Goal: Information Seeking & Learning: Check status

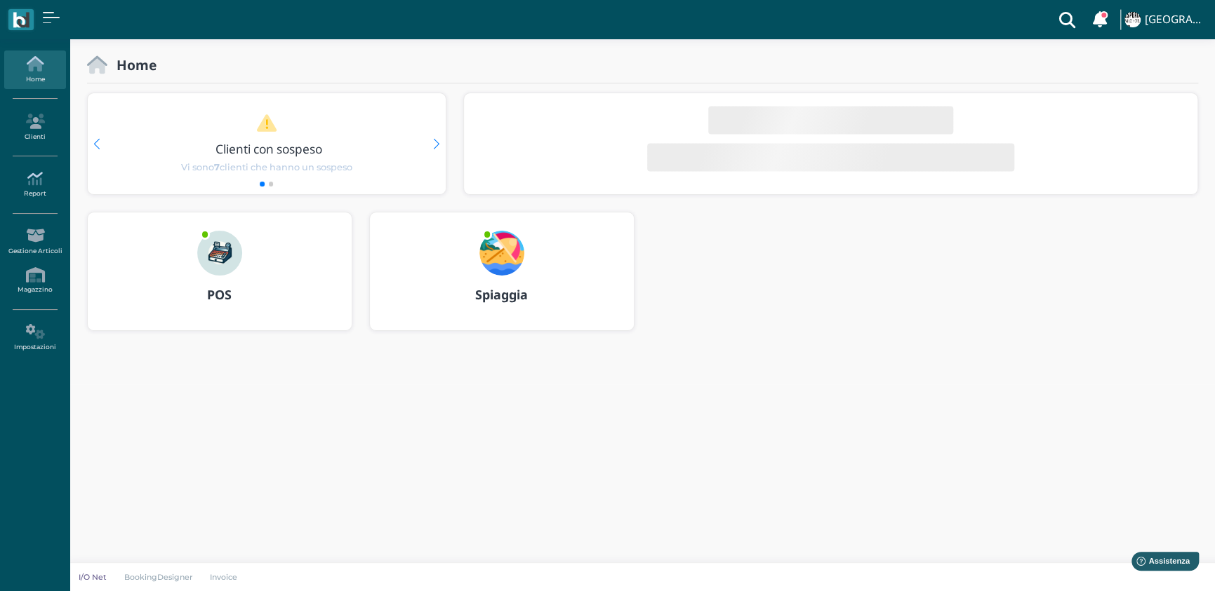
click at [38, 173] on icon at bounding box center [34, 178] width 61 height 15
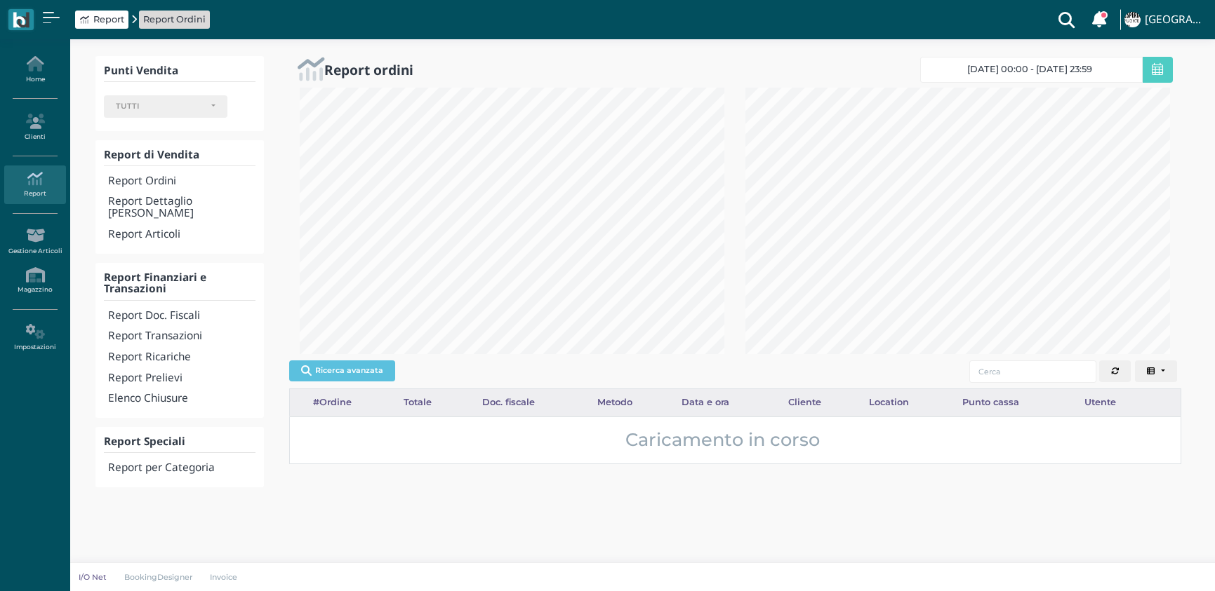
select select
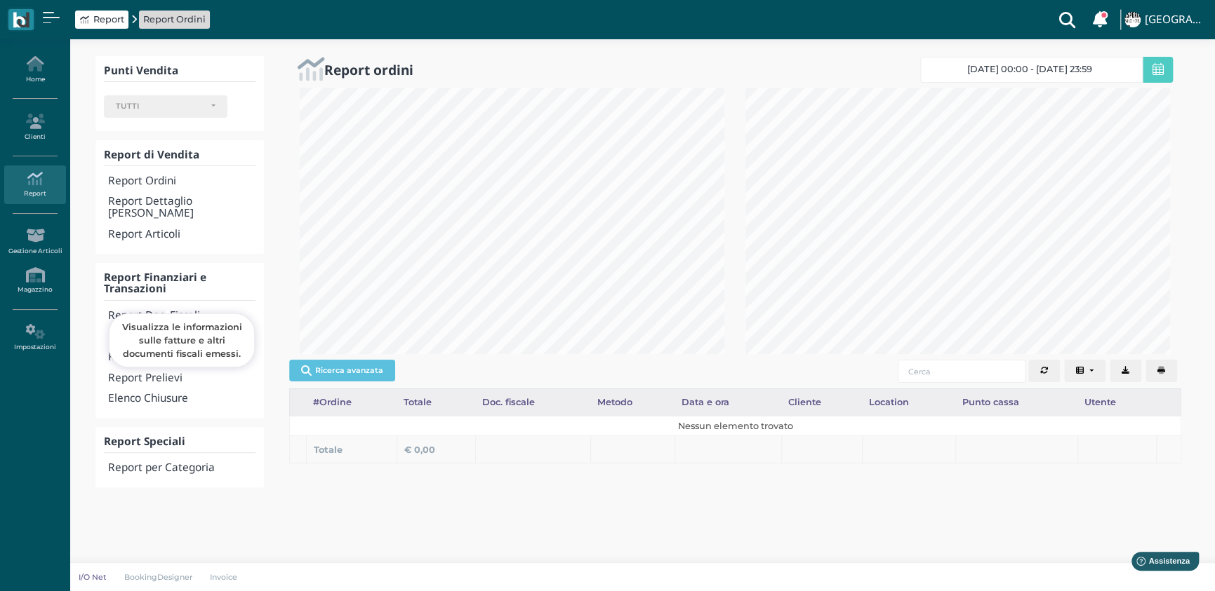
click at [182, 310] on h4 "Report Doc. Fiscali" at bounding box center [181, 316] width 147 height 12
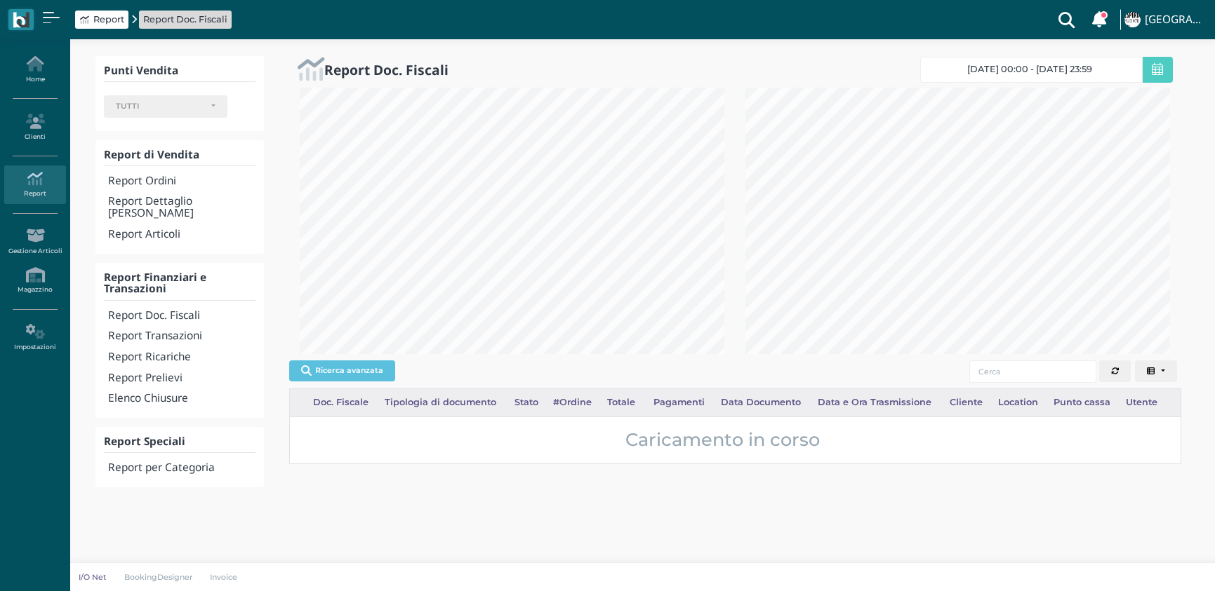
select select
click at [1046, 64] on span "09/10/25 00:00 - 09/10/25 23:59" at bounding box center [1029, 69] width 125 height 11
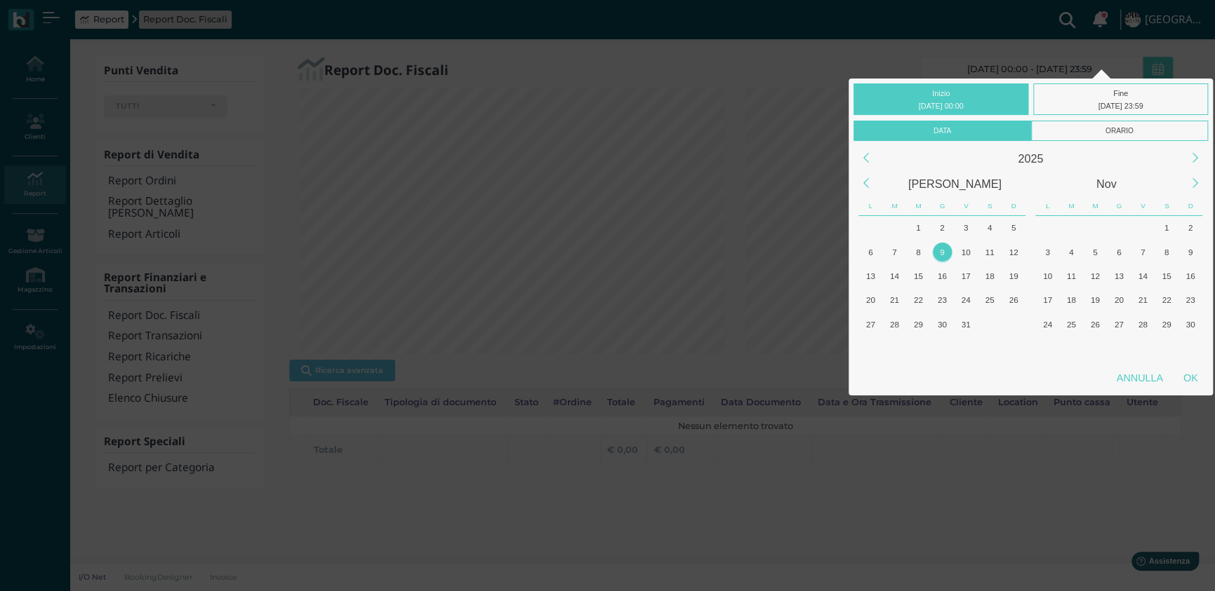
click at [940, 181] on div "Ott" at bounding box center [954, 183] width 152 height 25
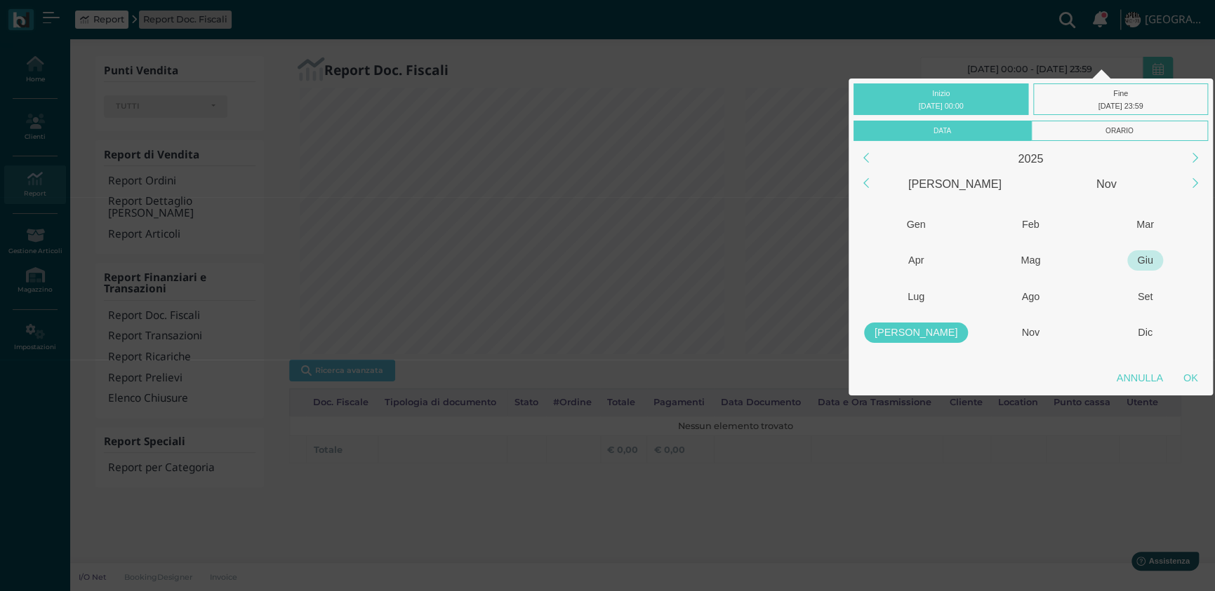
click at [1149, 257] on div "Giu" at bounding box center [1145, 260] width 36 height 20
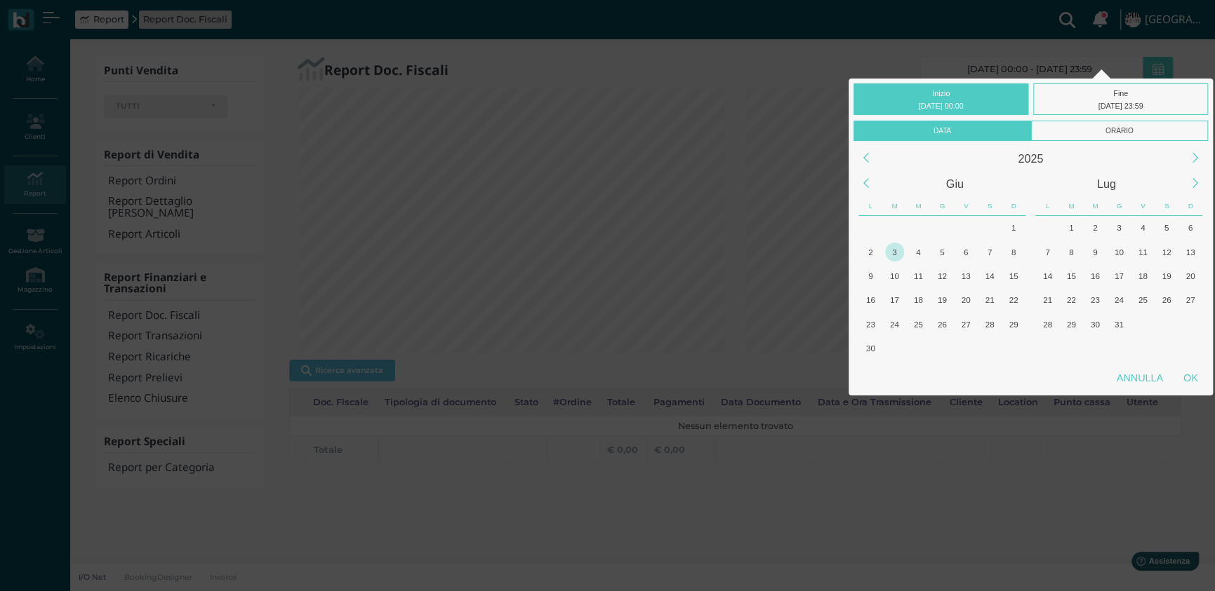
click at [896, 256] on div "3" at bounding box center [894, 252] width 19 height 19
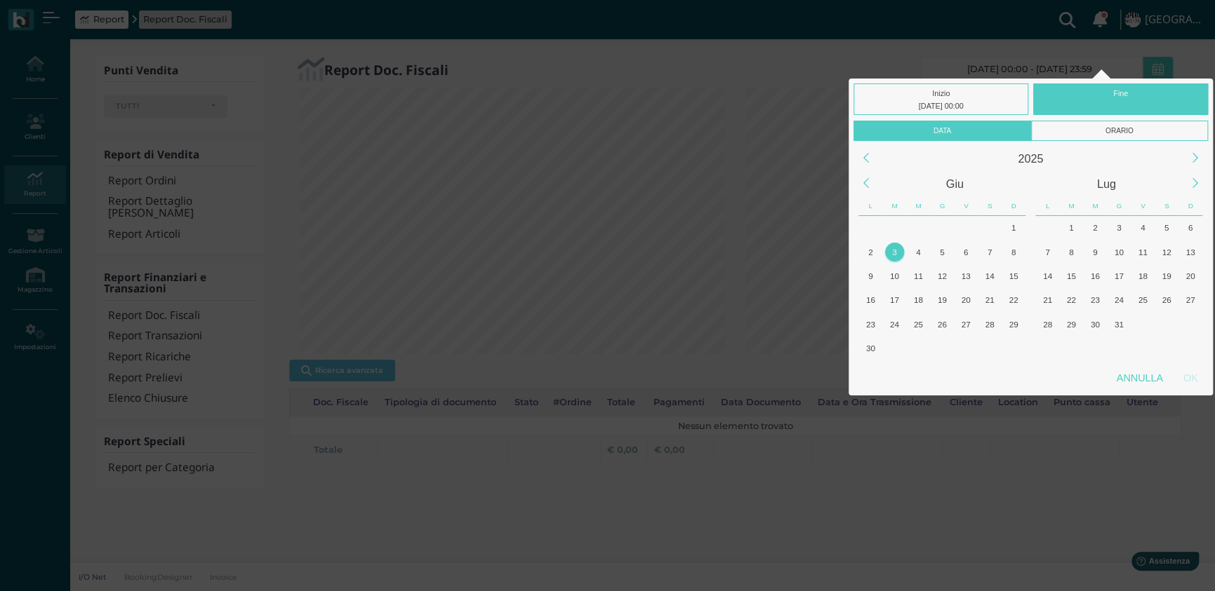
click at [896, 256] on div "3" at bounding box center [894, 252] width 19 height 19
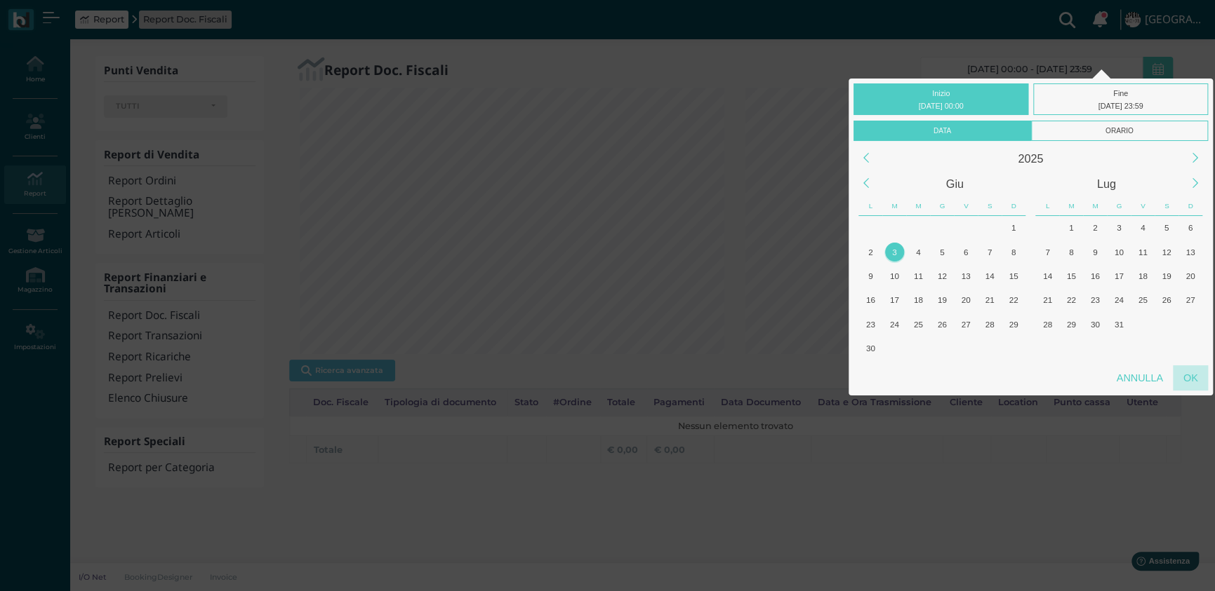
click at [1179, 377] on div "OK" at bounding box center [1189, 378] width 35 height 25
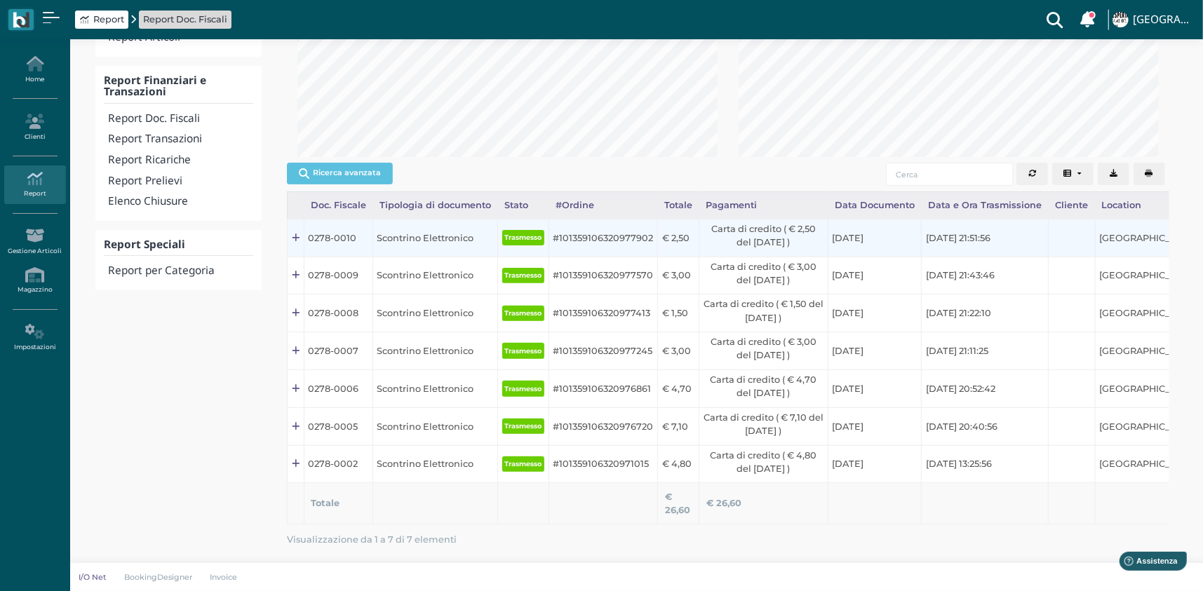
scroll to position [0, 0]
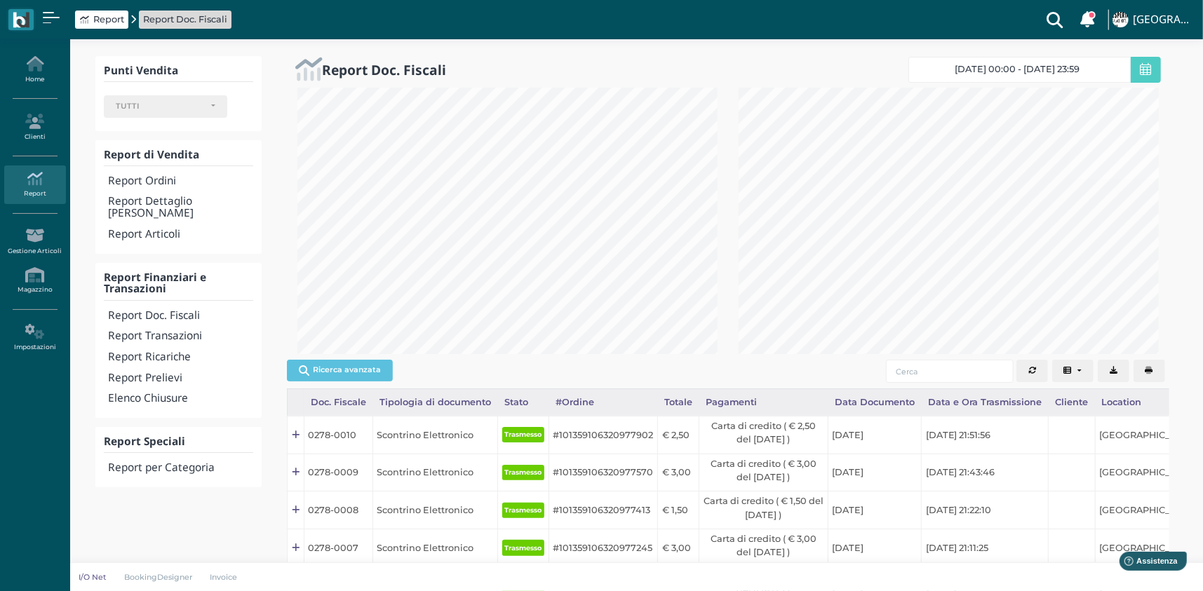
click at [1080, 67] on span "03/06/2025 00:00 - 03/06/2025 23:59" at bounding box center [1018, 69] width 125 height 11
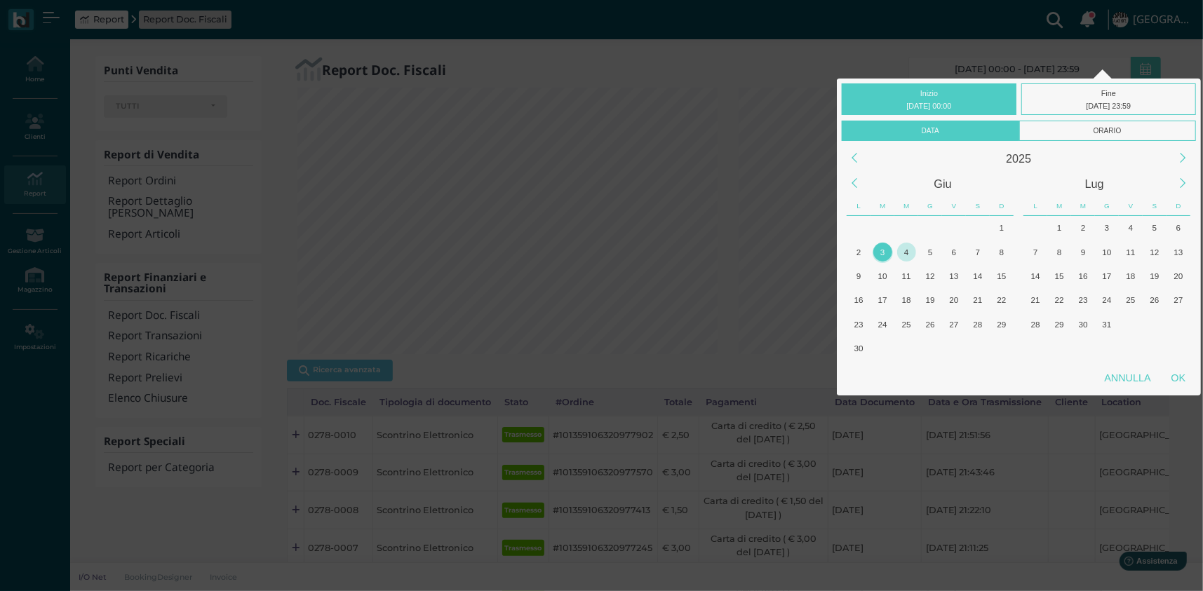
click at [906, 248] on div "4" at bounding box center [906, 252] width 19 height 19
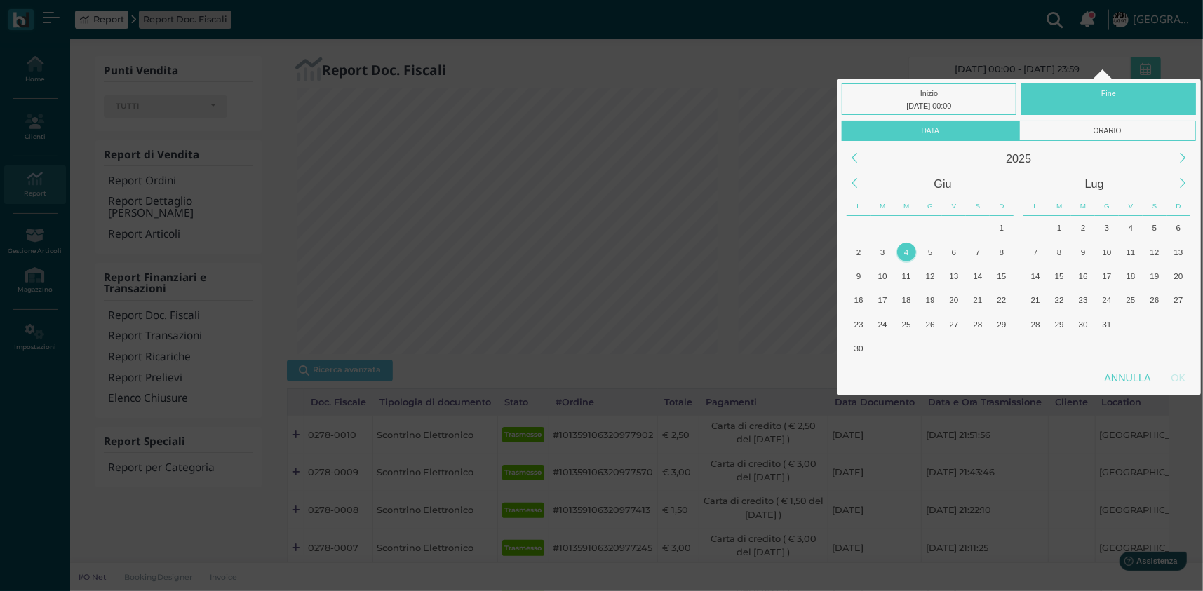
click at [906, 248] on div "4" at bounding box center [906, 252] width 19 height 19
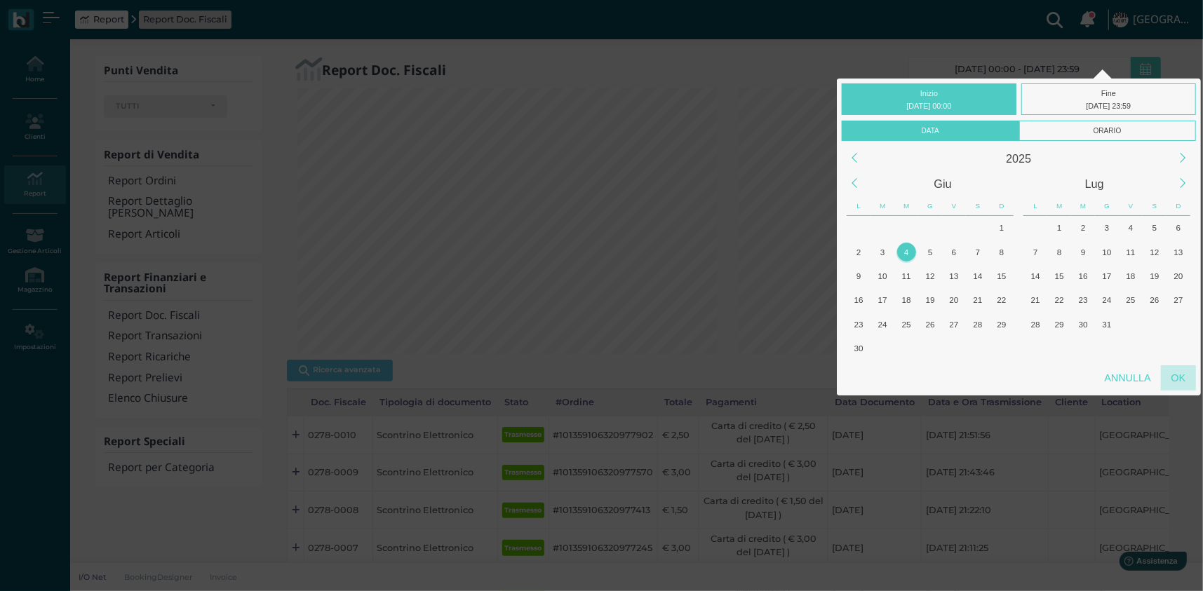
click at [1177, 373] on div "OK" at bounding box center [1178, 378] width 35 height 25
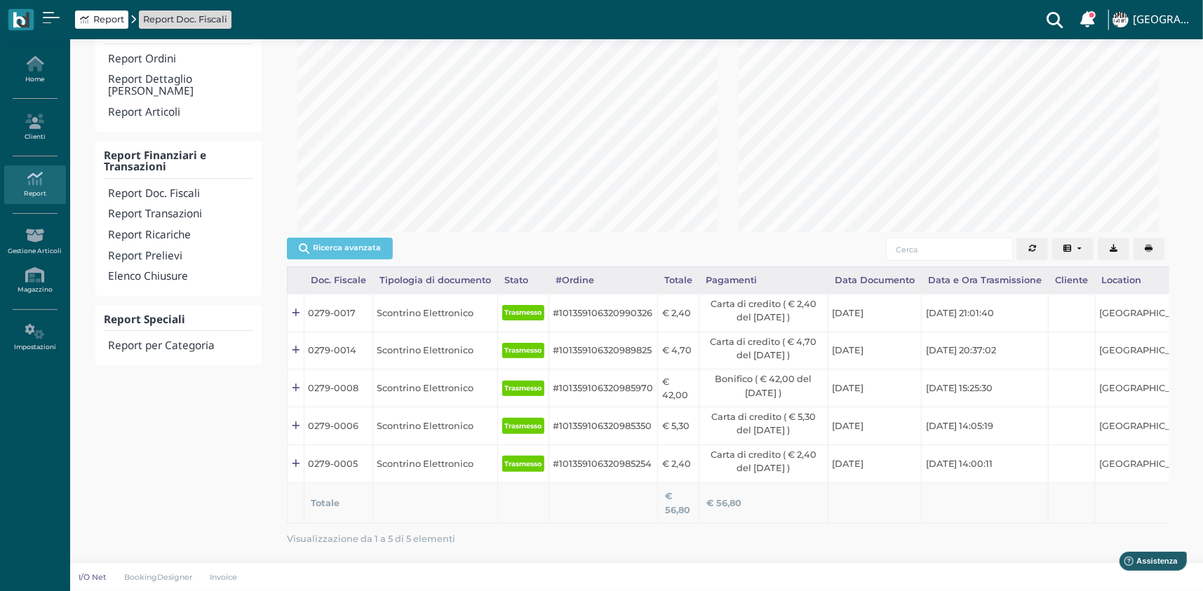
scroll to position [176, 0]
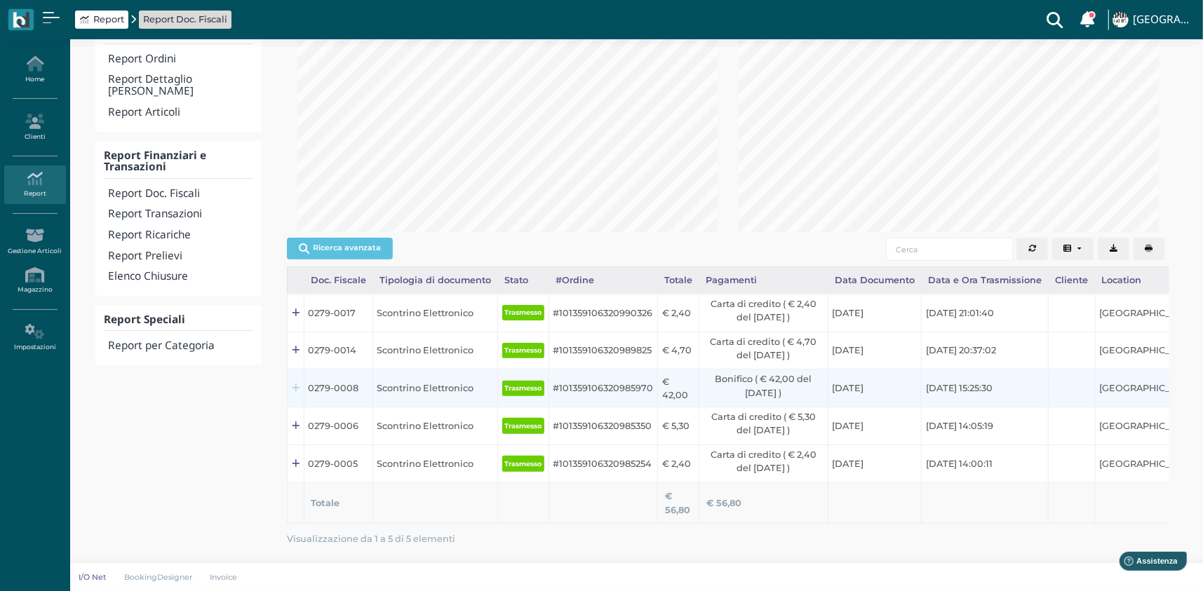
click at [293, 385] on icon at bounding box center [296, 389] width 8 height 9
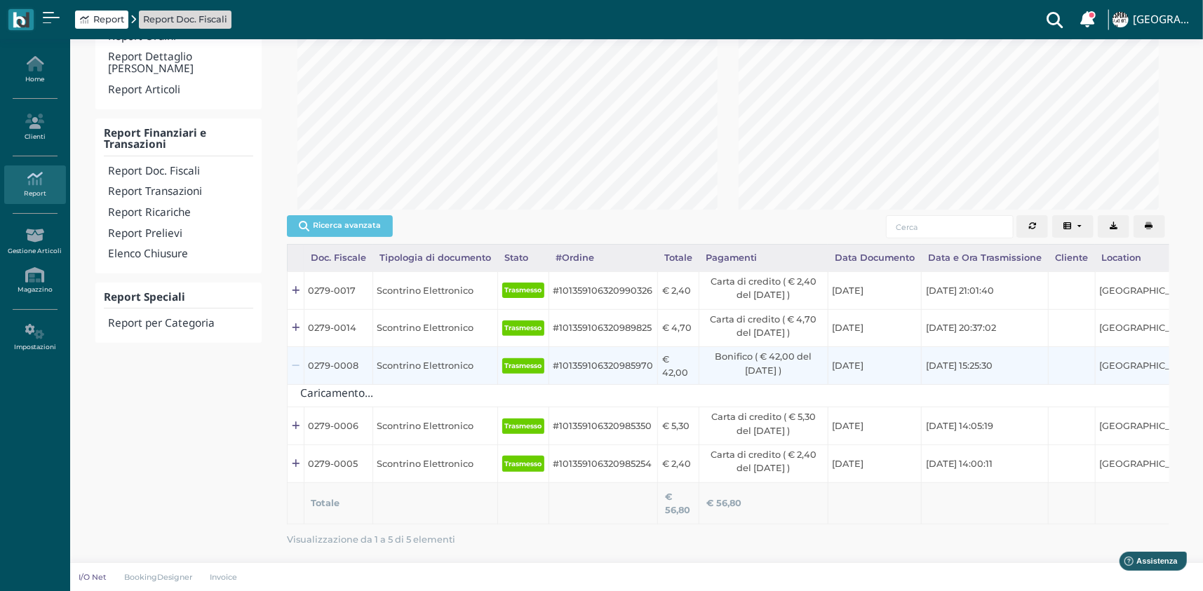
scroll to position [0, 0]
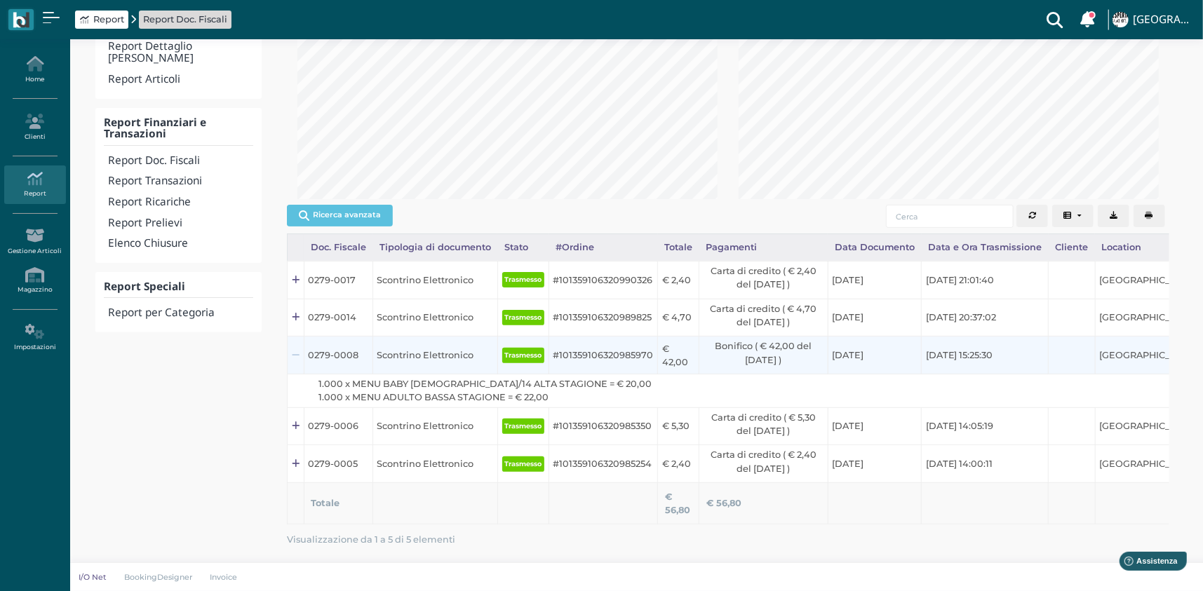
click at [293, 357] on icon at bounding box center [296, 356] width 8 height 9
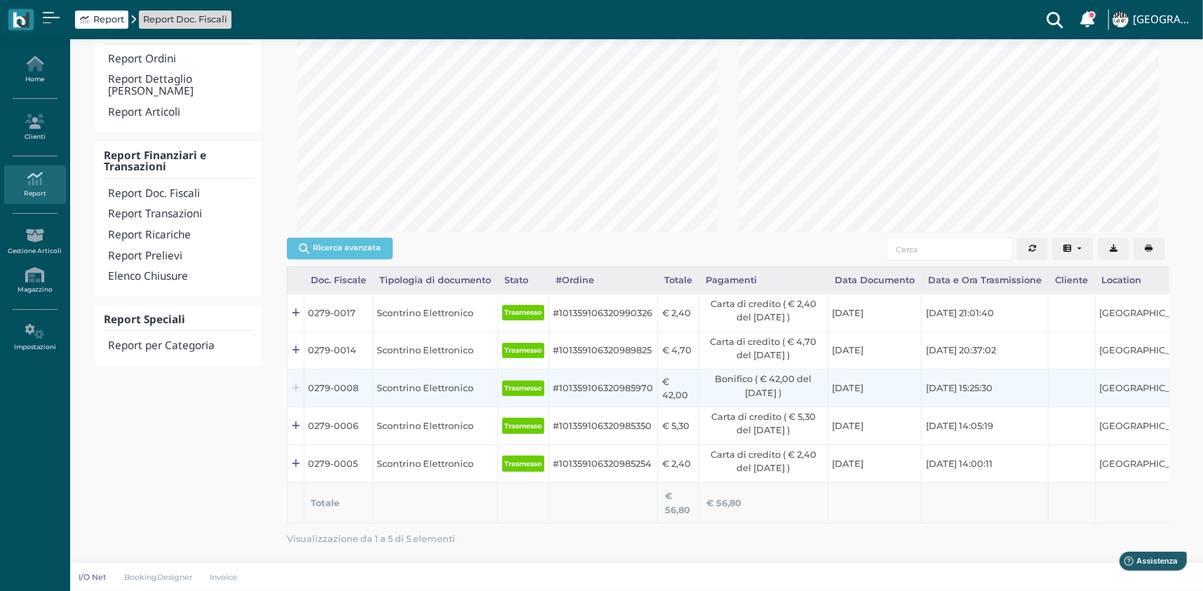
click at [297, 385] on icon at bounding box center [296, 389] width 8 height 9
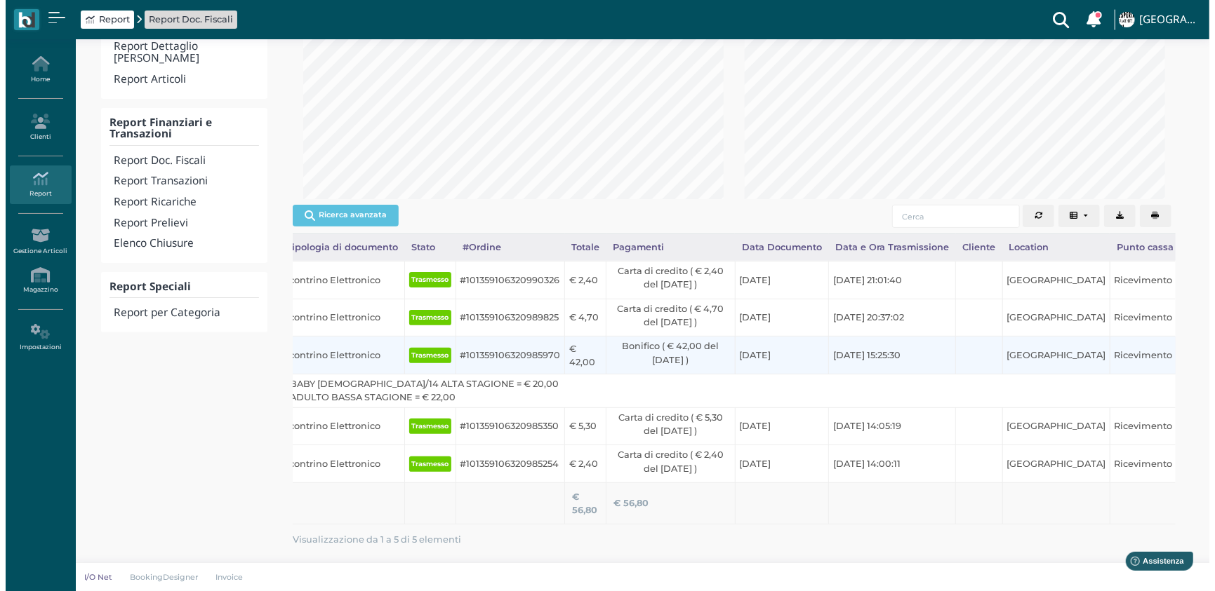
scroll to position [0, 222]
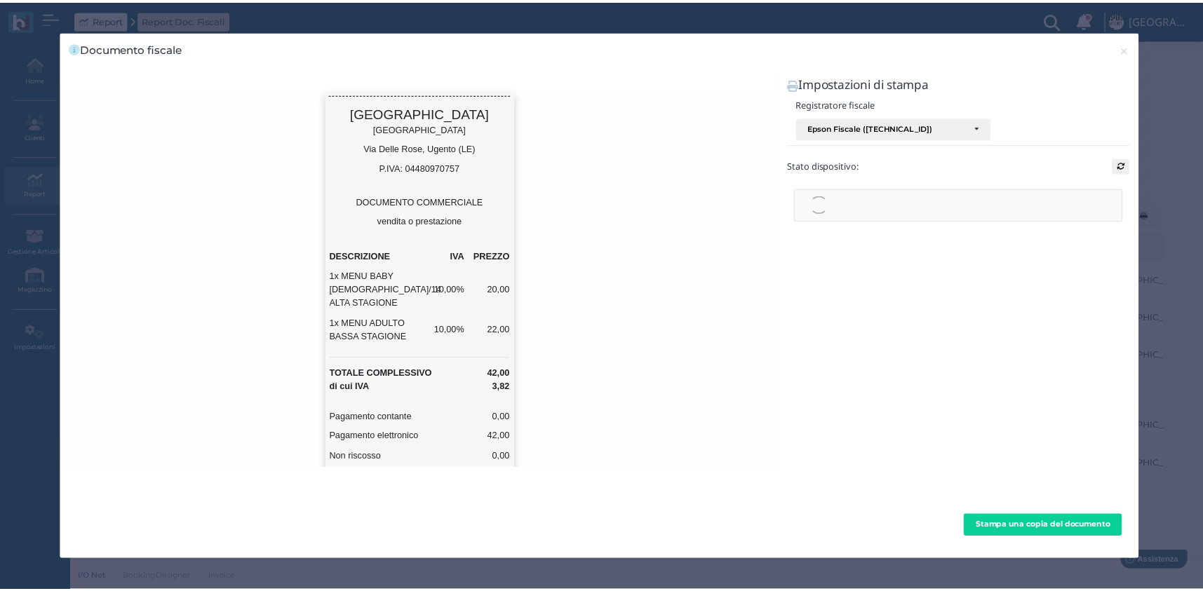
scroll to position [0, 0]
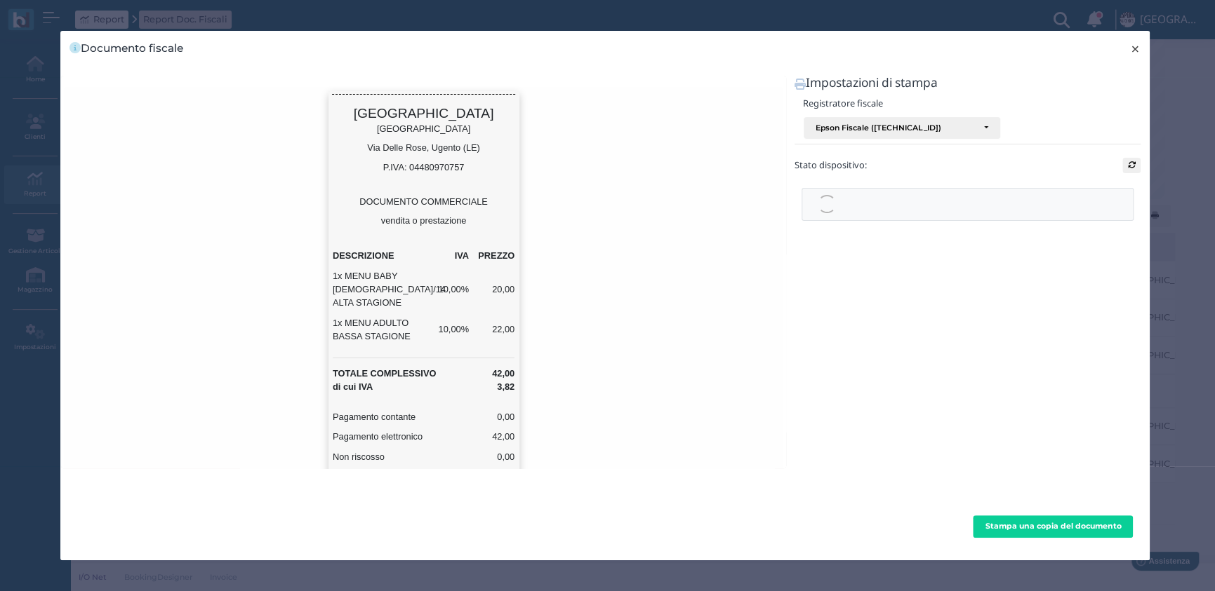
click at [1130, 46] on span "×" at bounding box center [1135, 49] width 11 height 18
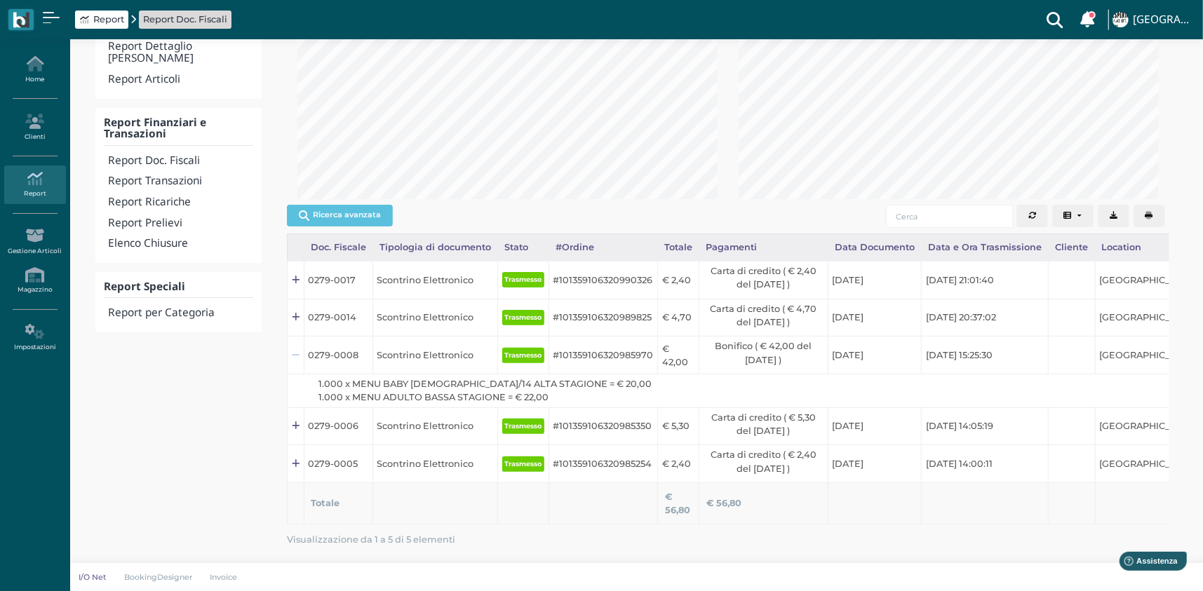
click at [293, 360] on link at bounding box center [296, 355] width 8 height 13
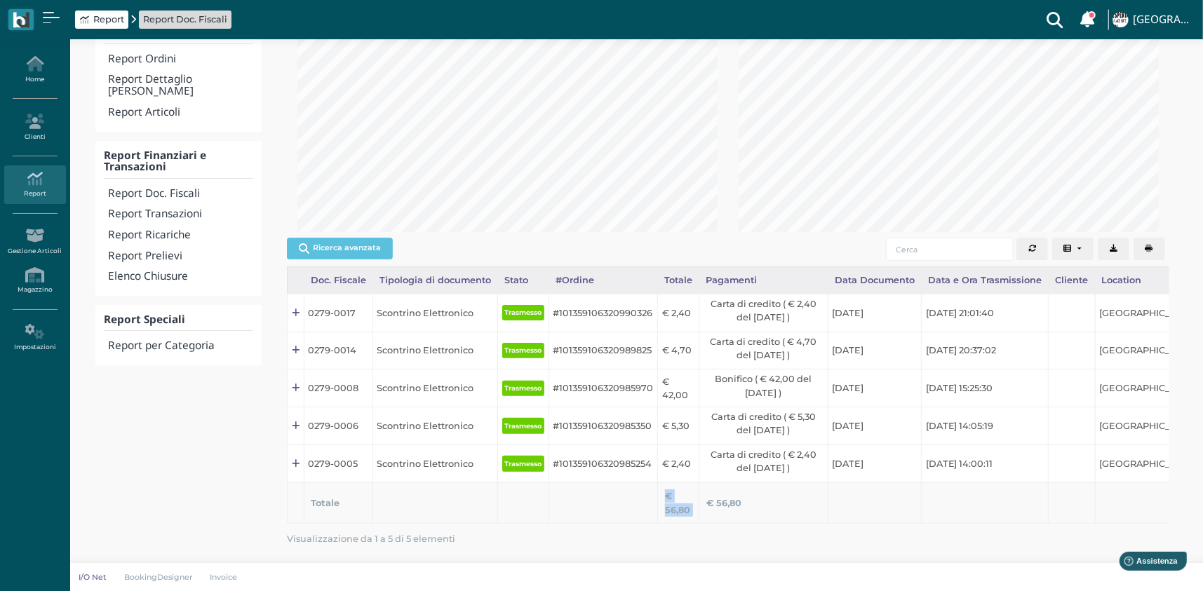
drag, startPoint x: 497, startPoint y: 513, endPoint x: 696, endPoint y: 513, distance: 198.6
click at [696, 513] on tr "Totale € 56,80 € 56,80" at bounding box center [879, 503] width 1182 height 41
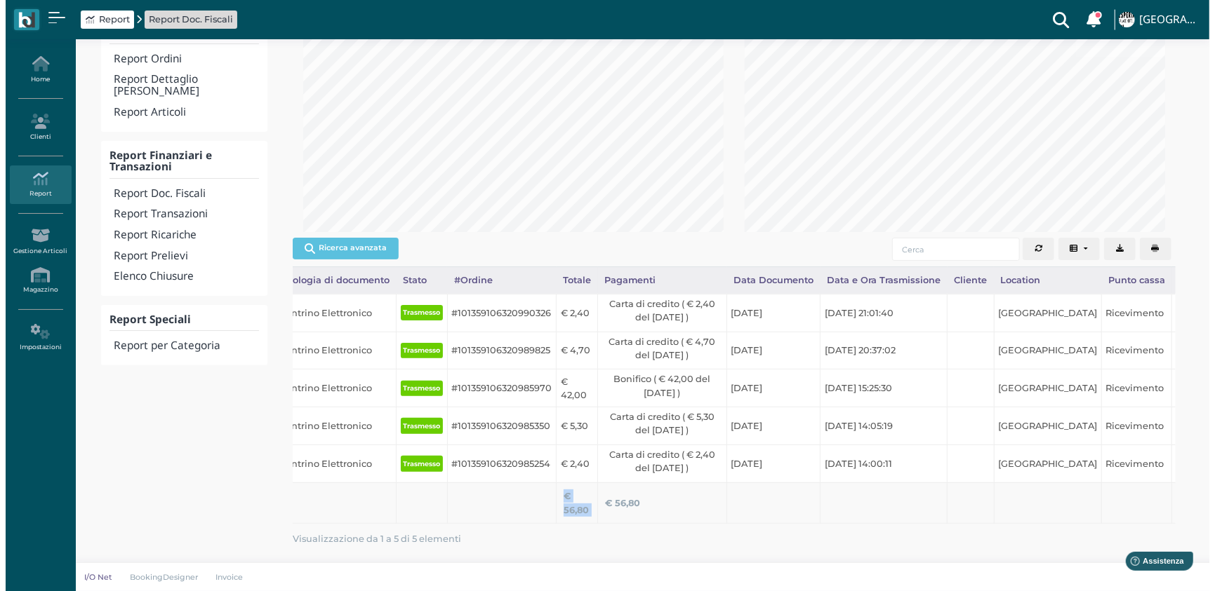
scroll to position [0, 218]
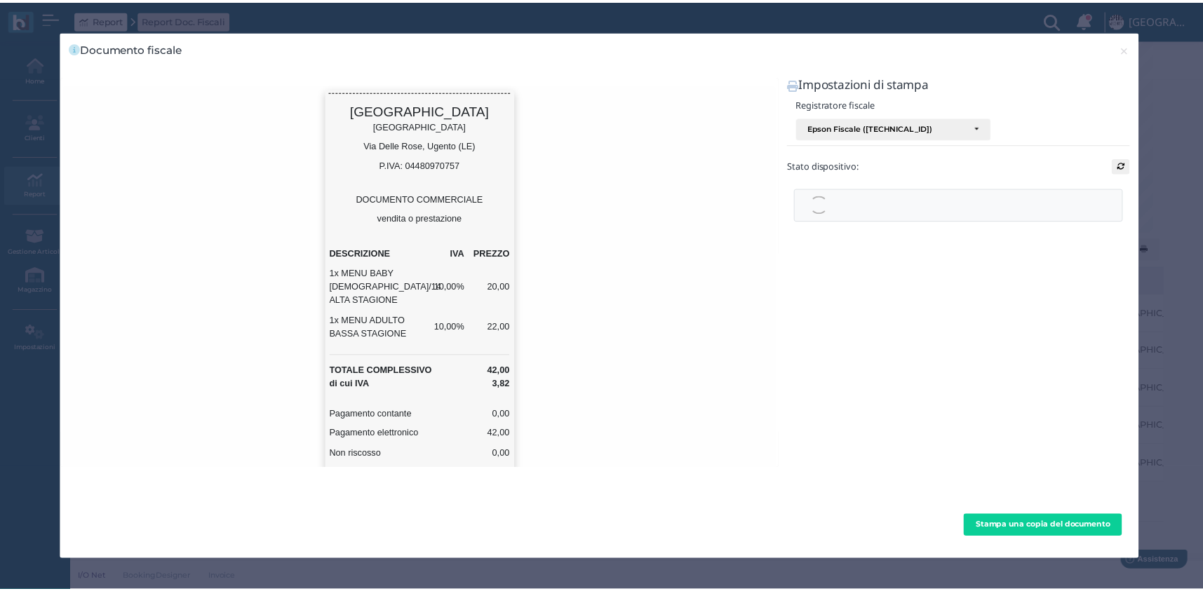
scroll to position [0, 0]
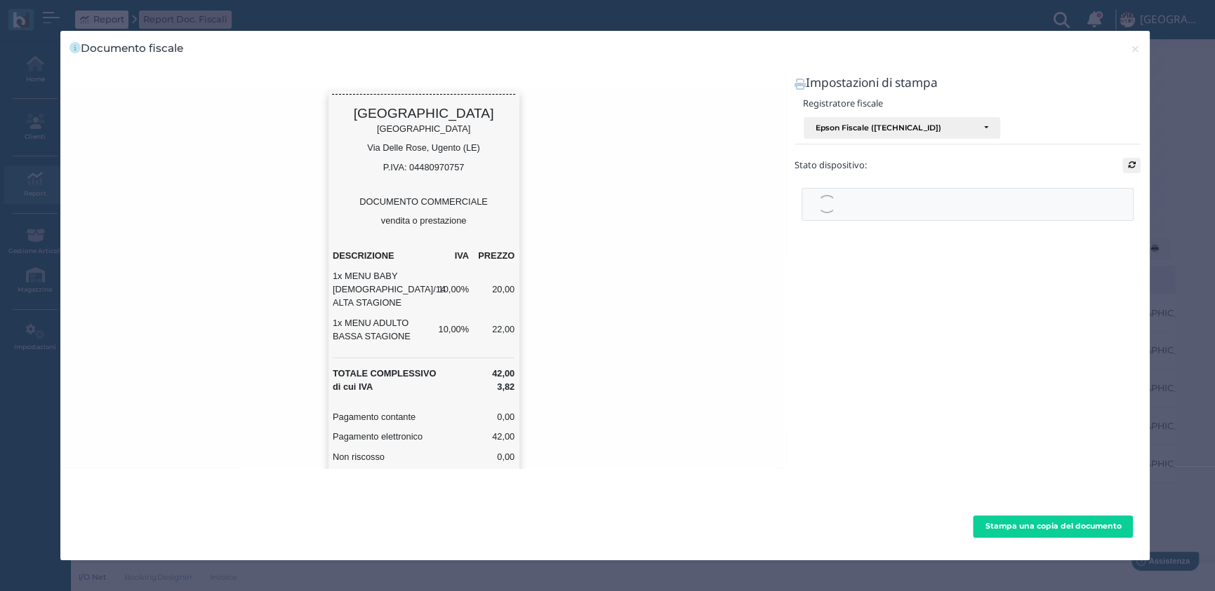
click at [718, 368] on div "Esperia Palace Hotel Esperia Palace Hotel Via Delle Rose, Ugento (LE) P.IVA: 04…" at bounding box center [514, 429] width 899 height 679
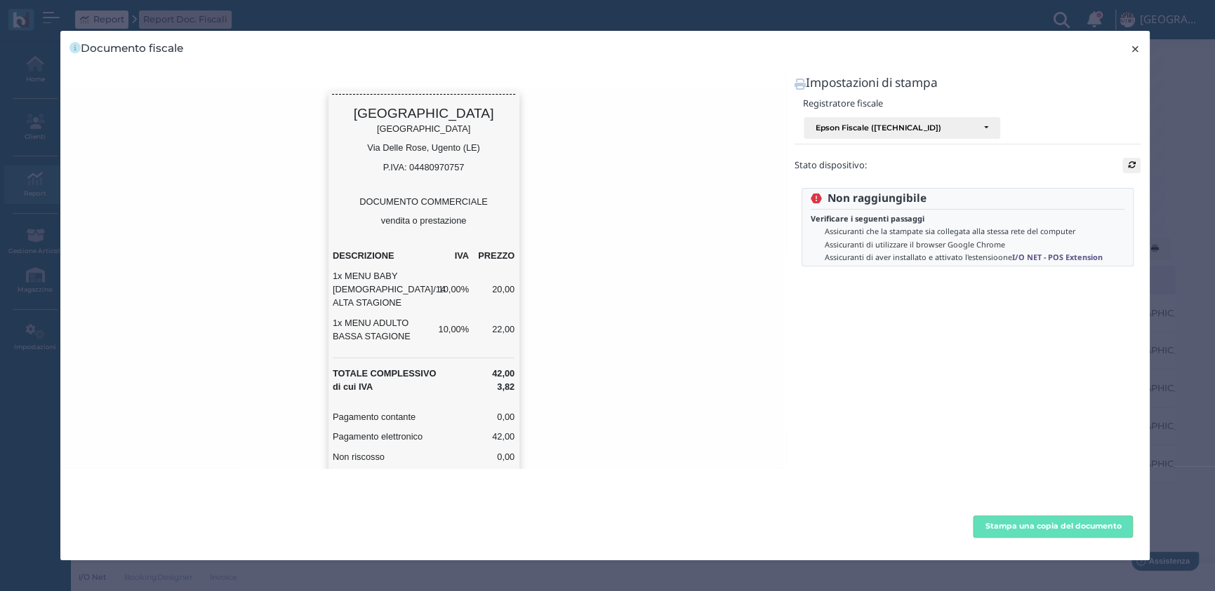
click at [1132, 44] on span "×" at bounding box center [1135, 49] width 11 height 18
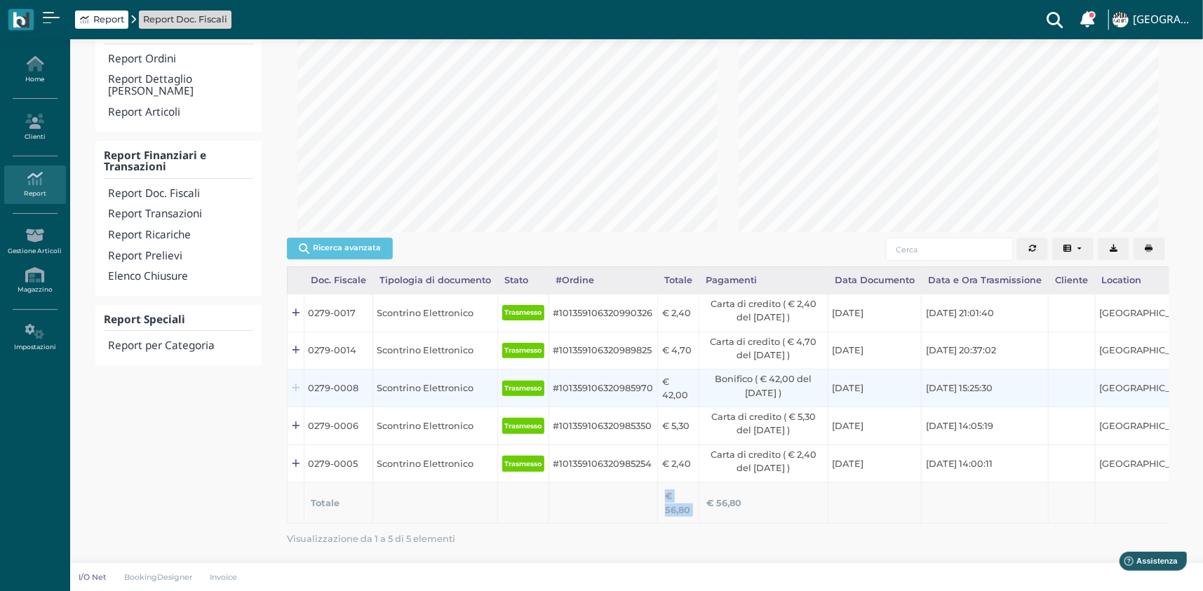
click at [298, 385] on icon at bounding box center [296, 389] width 8 height 9
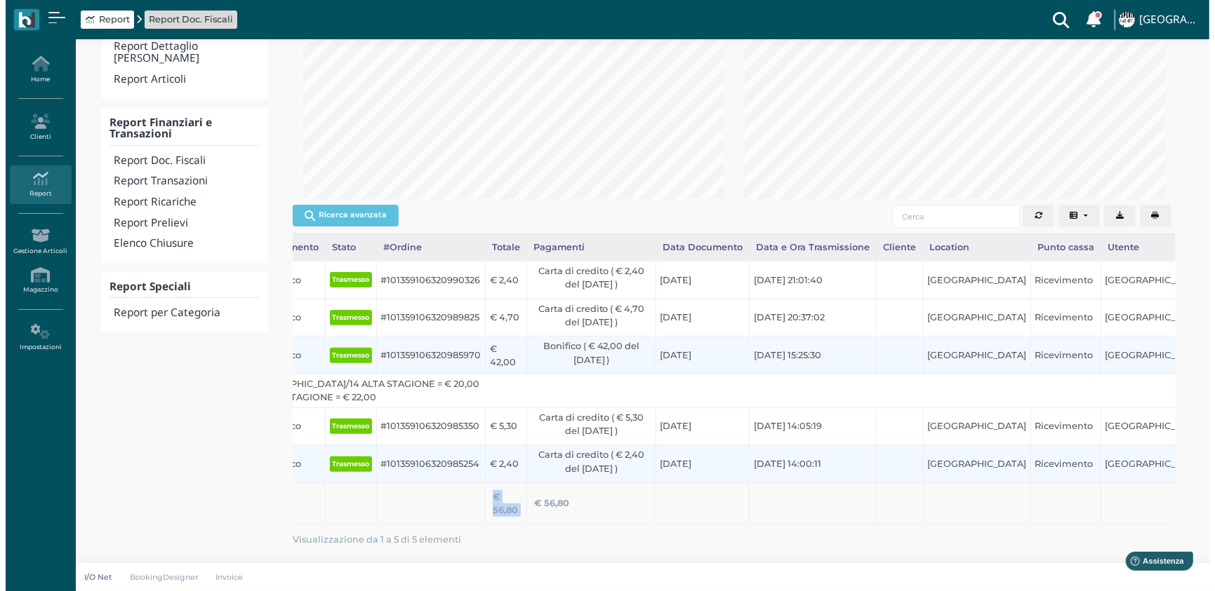
scroll to position [210, 0]
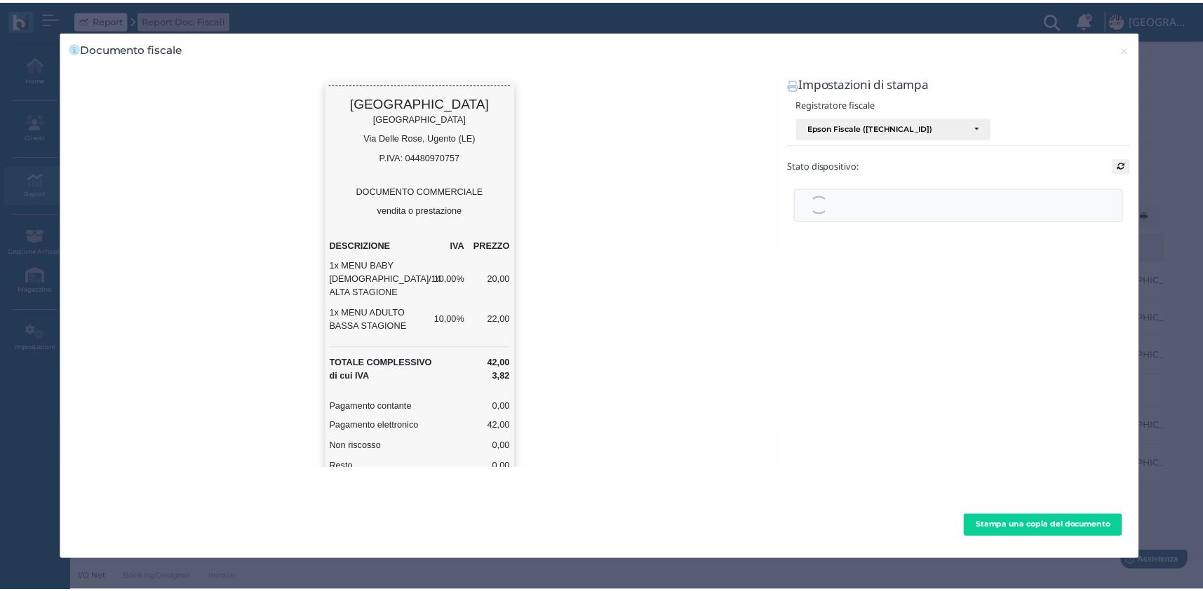
scroll to position [0, 0]
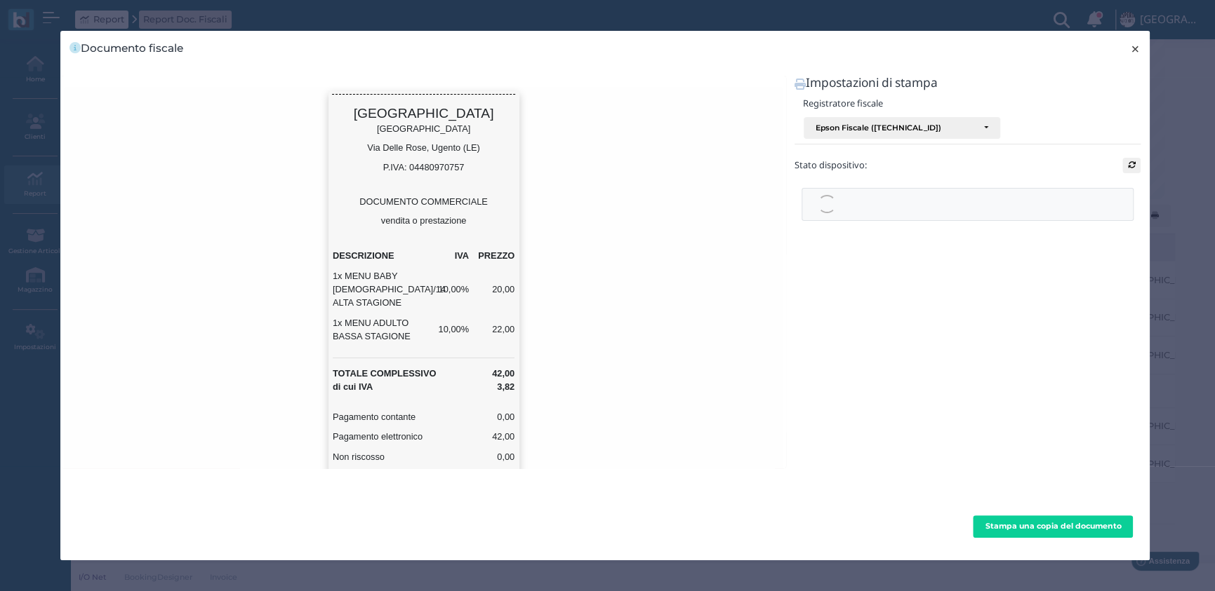
click at [1135, 47] on span "×" at bounding box center [1135, 49] width 11 height 18
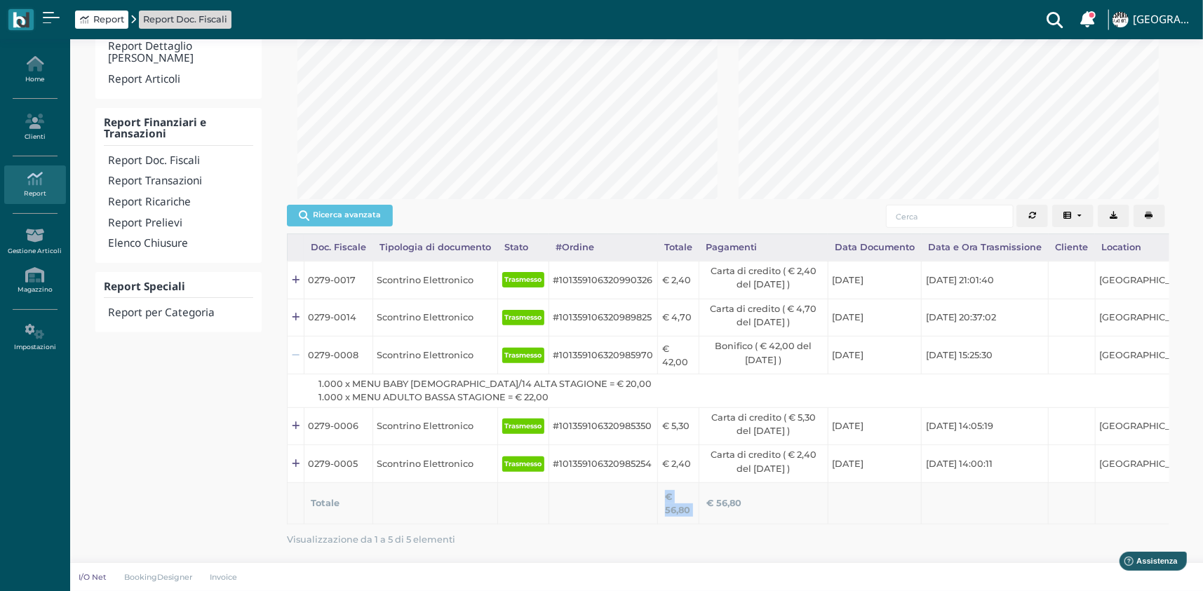
click at [294, 352] on icon at bounding box center [296, 356] width 8 height 9
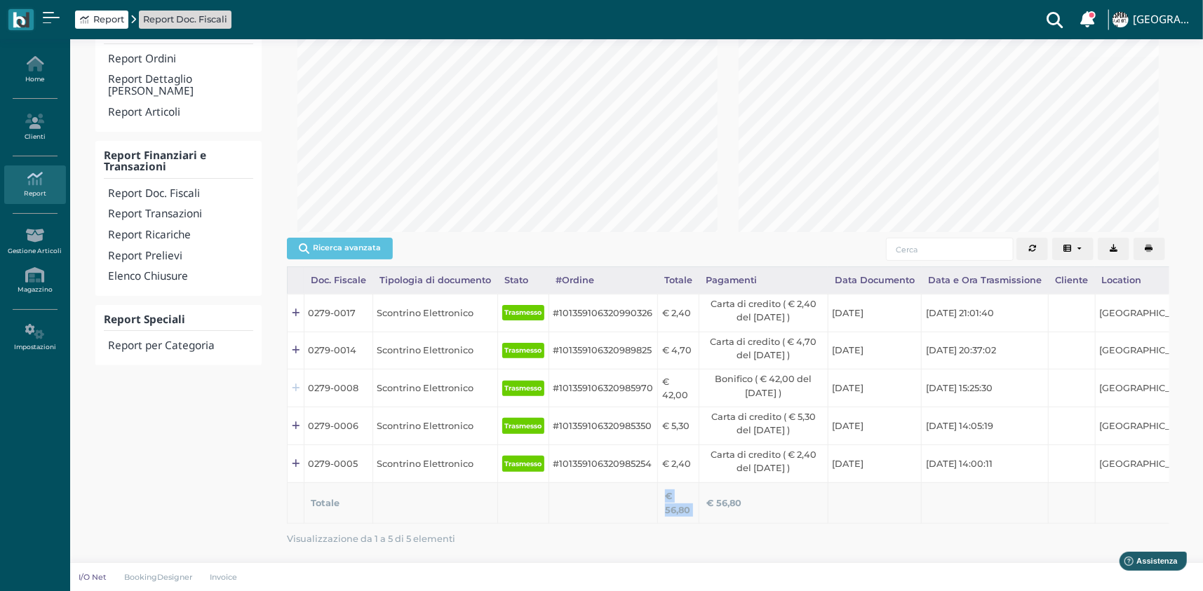
scroll to position [176, 0]
click at [208, 393] on div "Punti Vendita Ricevimento Ristorante Bar TUTTI Select All Deselect All Esperia …" at bounding box center [178, 244] width 183 height 621
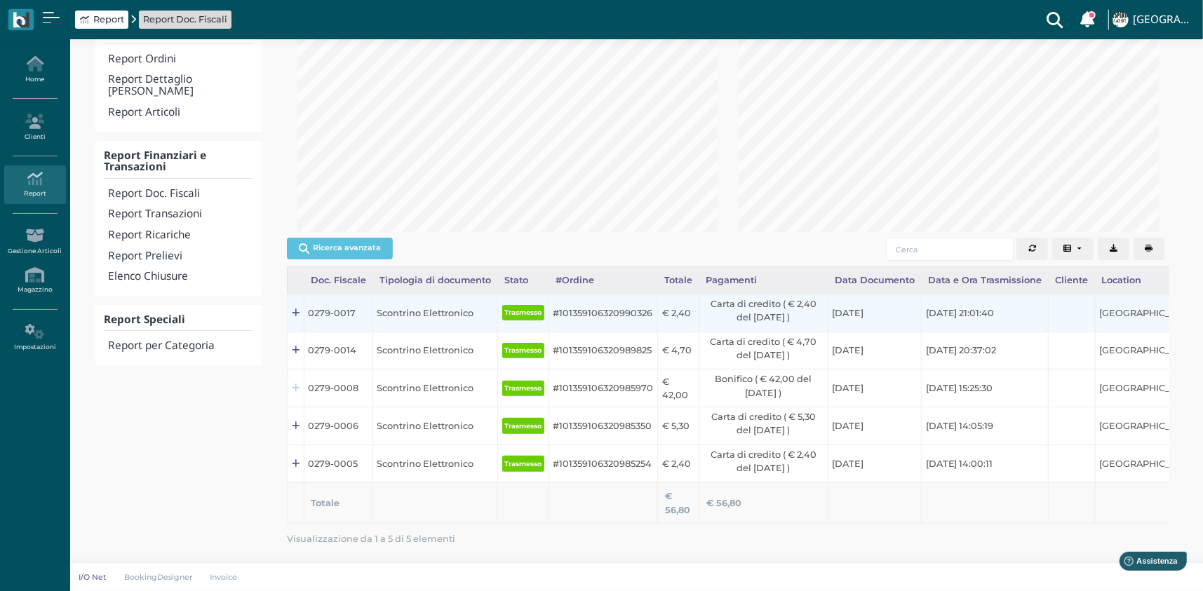
scroll to position [0, 0]
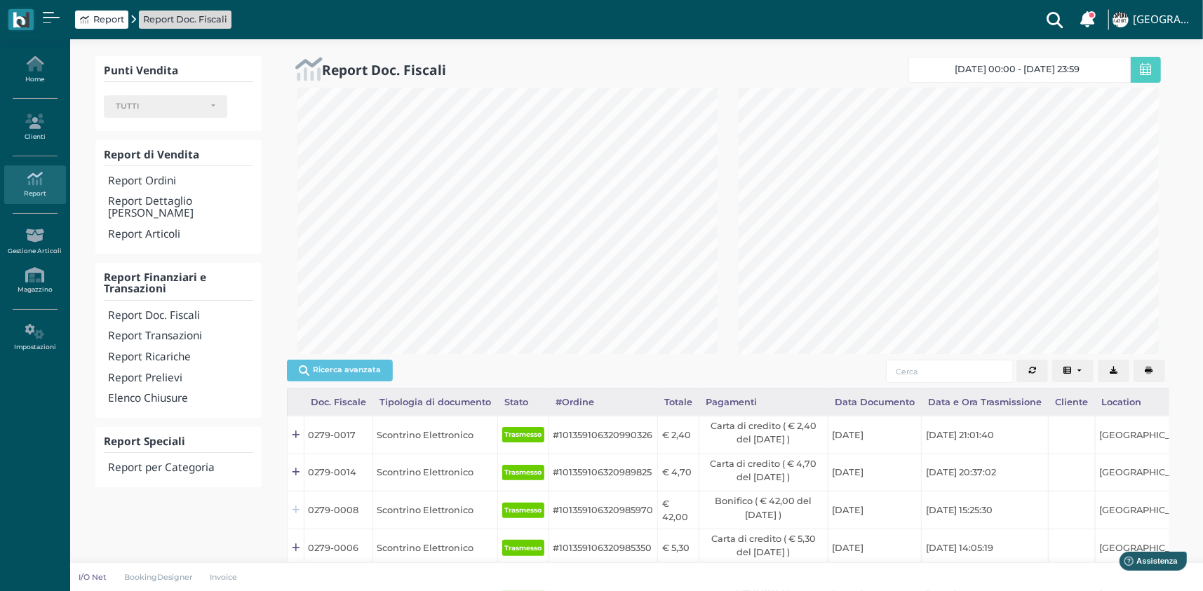
click at [1006, 72] on span "04/06/2025 00:00 - 04/06/2025 23:59" at bounding box center [1018, 69] width 125 height 11
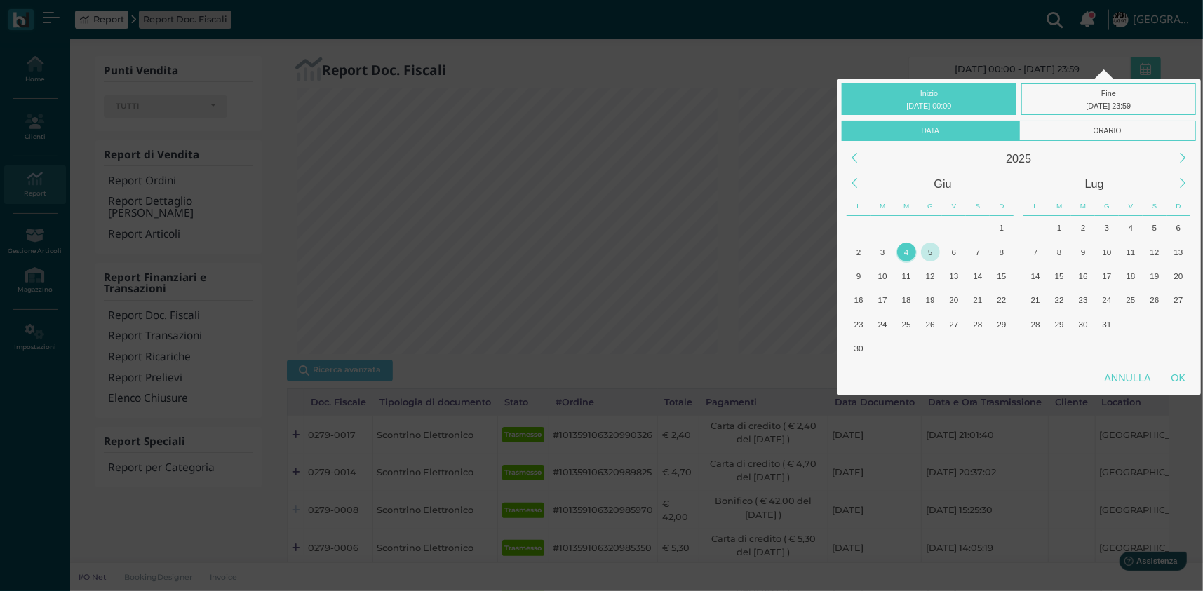
click at [930, 241] on div "5" at bounding box center [930, 252] width 24 height 24
click at [1173, 373] on div "OK" at bounding box center [1178, 378] width 35 height 25
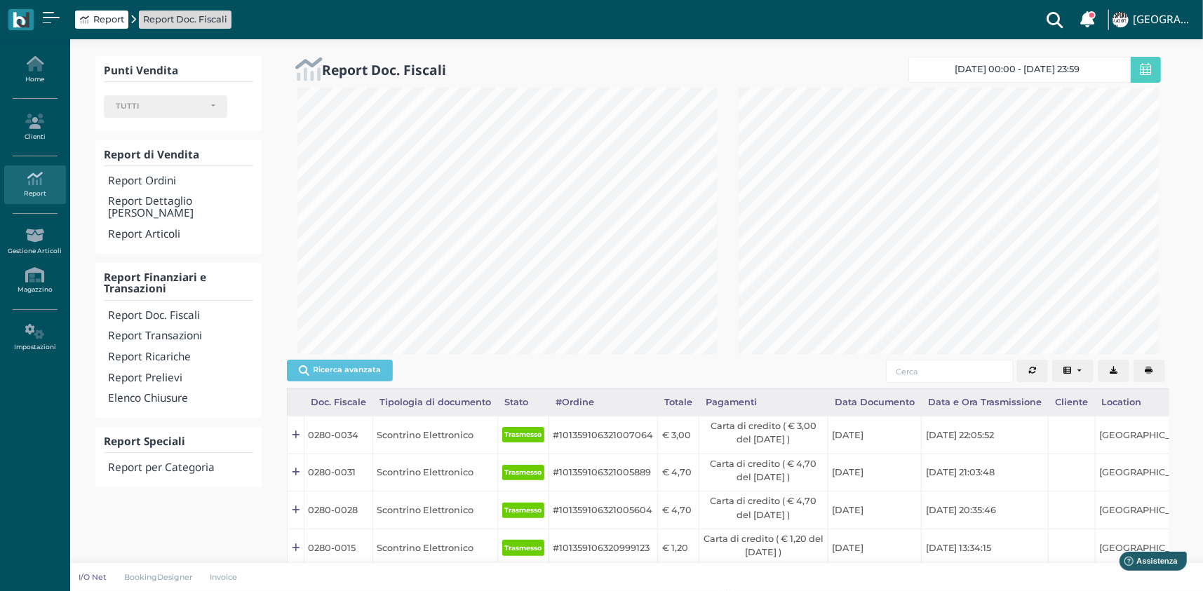
click at [1024, 67] on span "05/06/2025 00:00 - 05/06/2025 23:59" at bounding box center [1018, 69] width 125 height 11
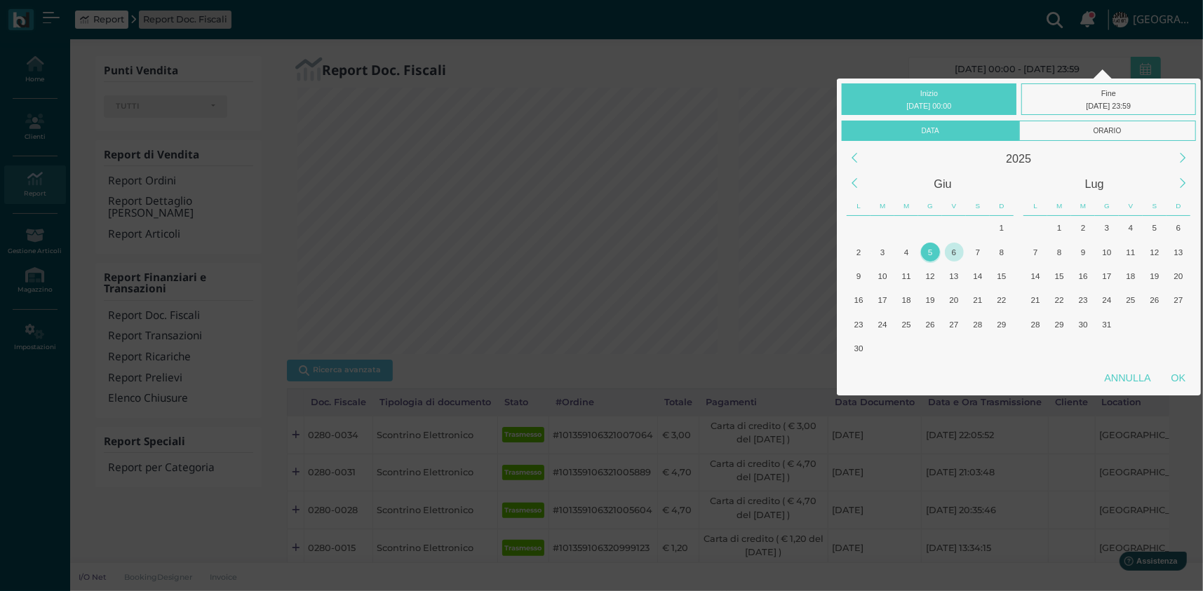
click at [951, 248] on div "6" at bounding box center [954, 252] width 19 height 19
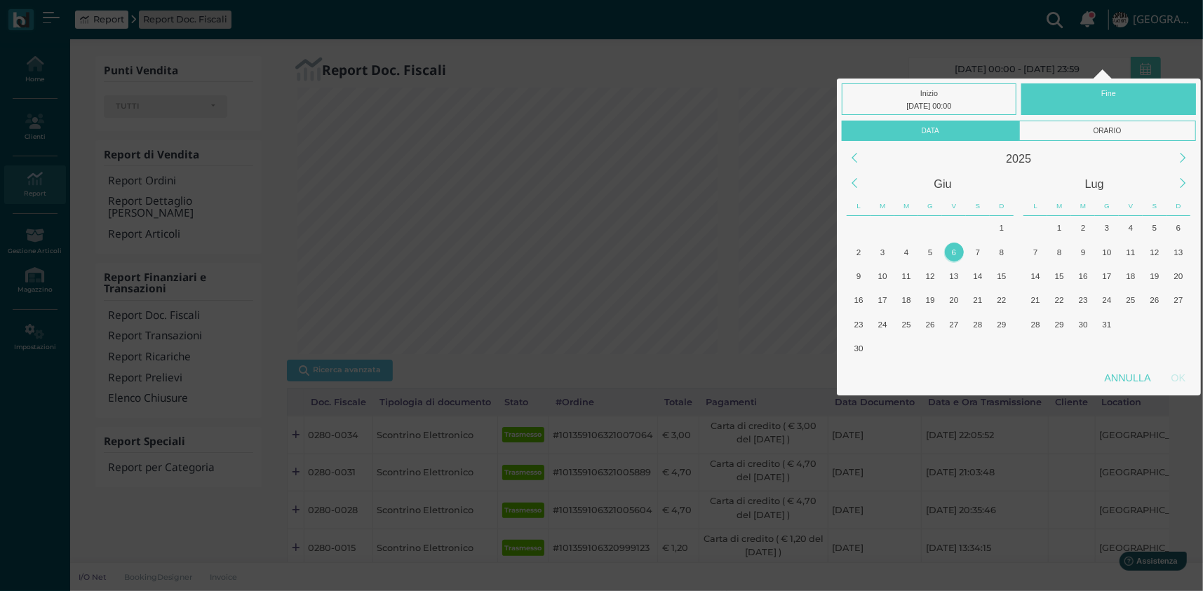
click at [951, 248] on div "6" at bounding box center [954, 252] width 19 height 19
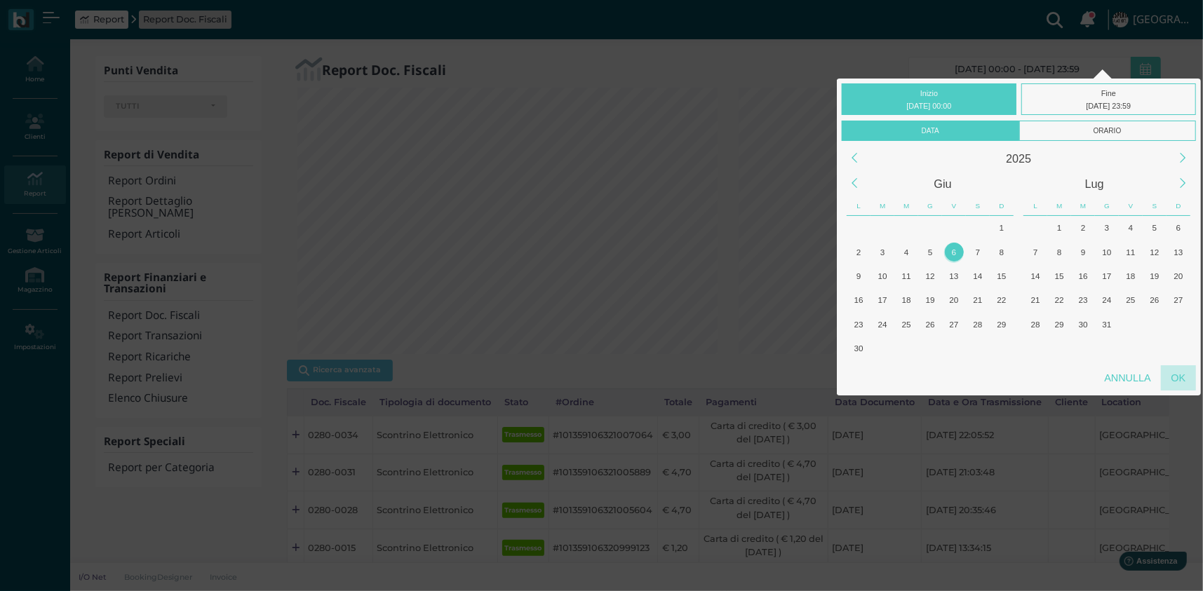
click at [1172, 377] on div "OK" at bounding box center [1178, 378] width 35 height 25
type input "06/06/2025 00:00 - 06/06/2025 23:59"
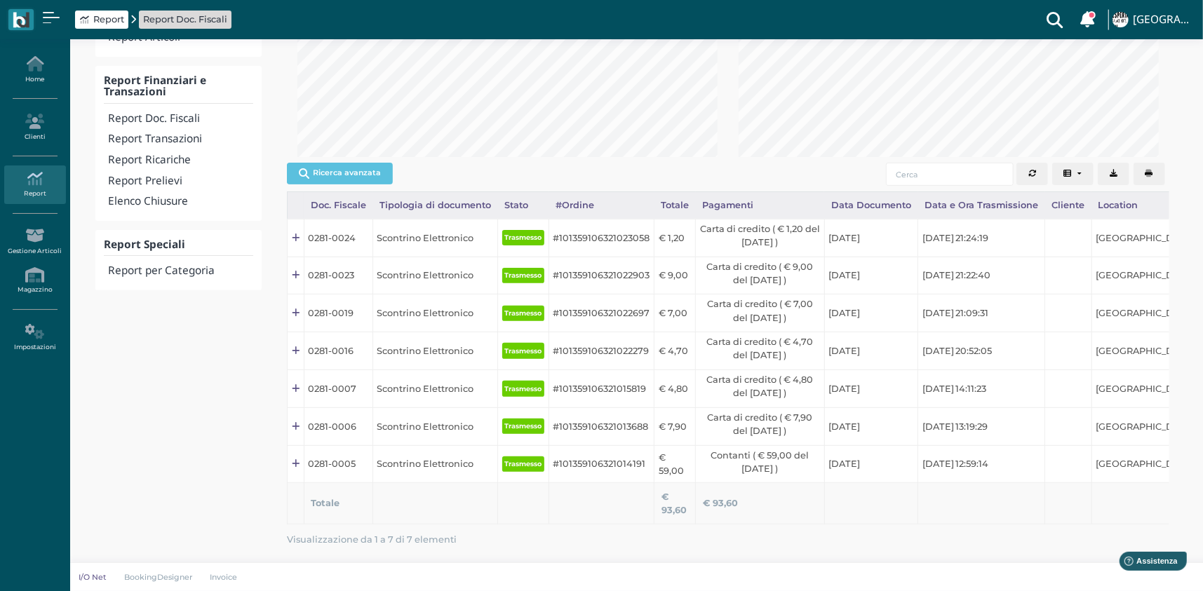
scroll to position [269, 0]
click at [346, 163] on button "Ricerca avanzata" at bounding box center [340, 173] width 106 height 21
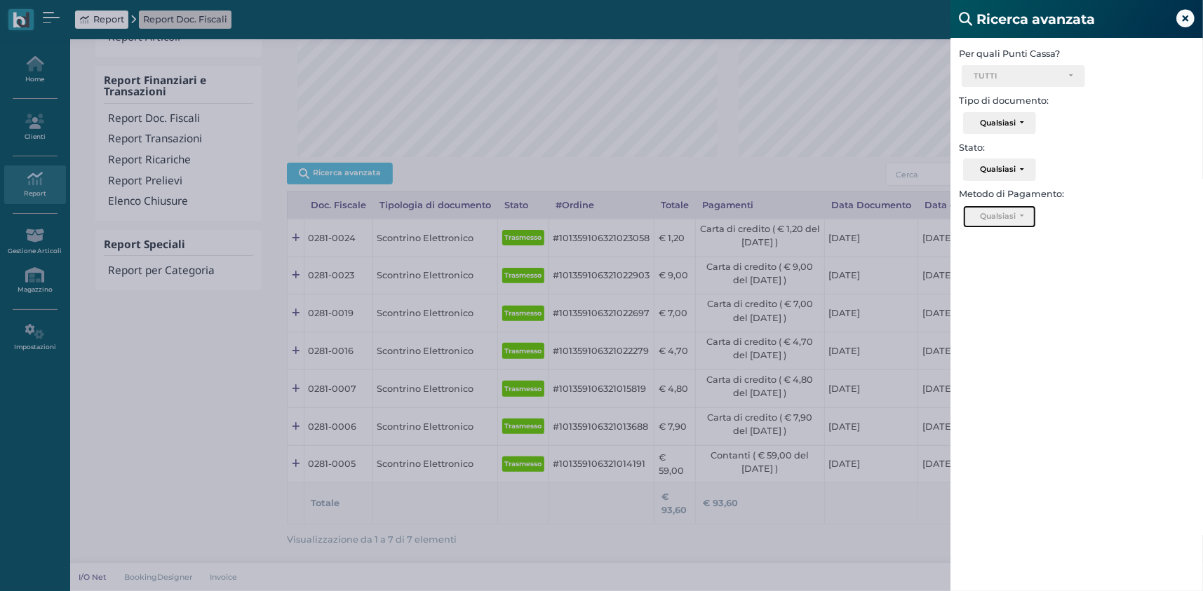
click at [1008, 210] on button "Qualsiasi" at bounding box center [999, 217] width 72 height 22
click at [1003, 243] on span "Contanti" at bounding box center [996, 243] width 39 height 11
select select "1"
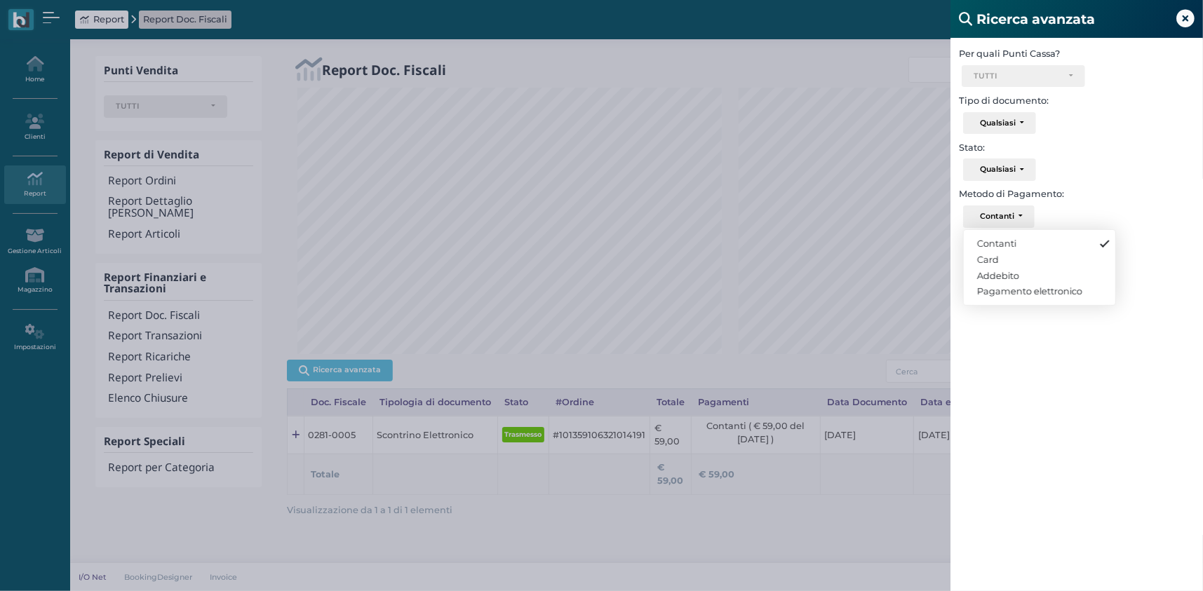
scroll to position [267, 446]
click at [1001, 245] on span "Contanti" at bounding box center [1008, 243] width 39 height 11
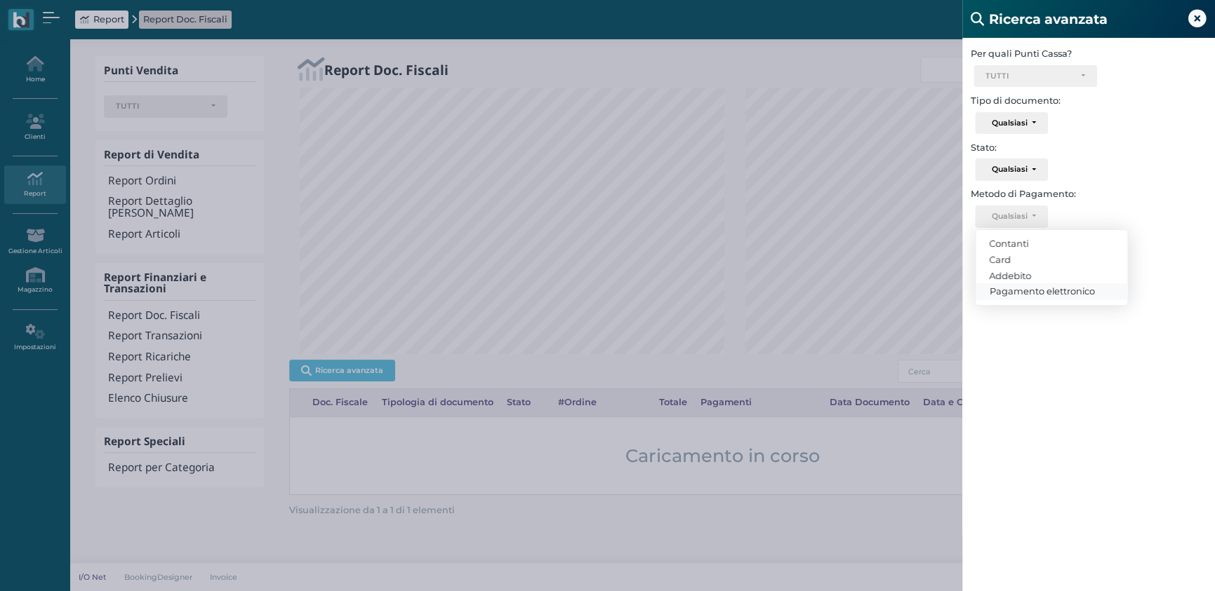
click at [1041, 295] on span "Pagamento elettronico" at bounding box center [1041, 291] width 105 height 11
select select "5"
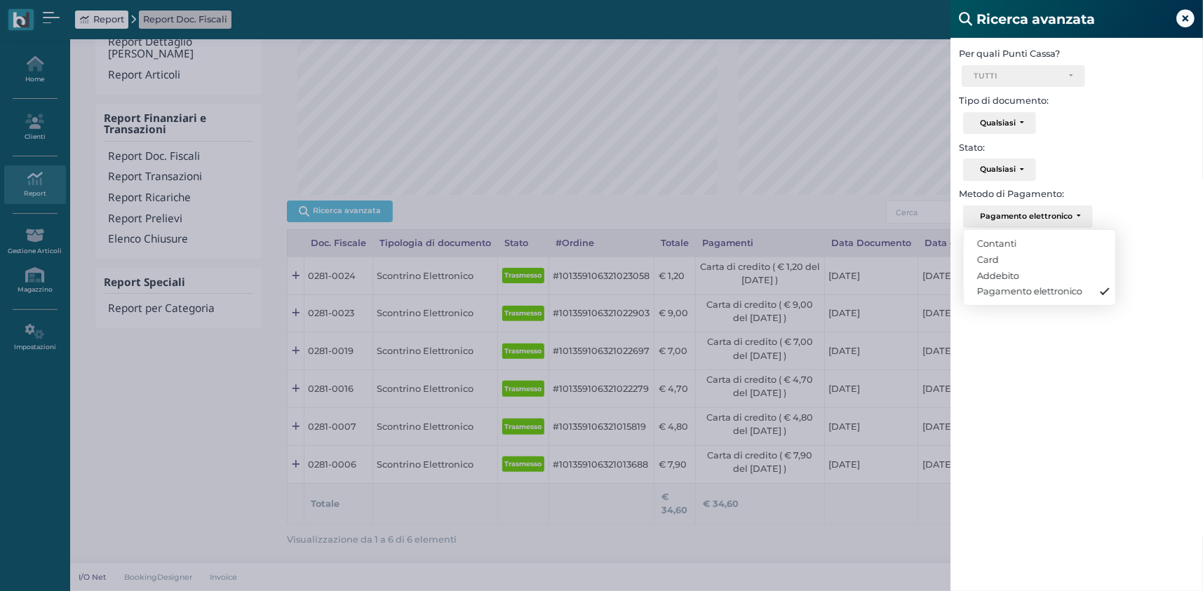
scroll to position [223, 0]
